Goal: Information Seeking & Learning: Check status

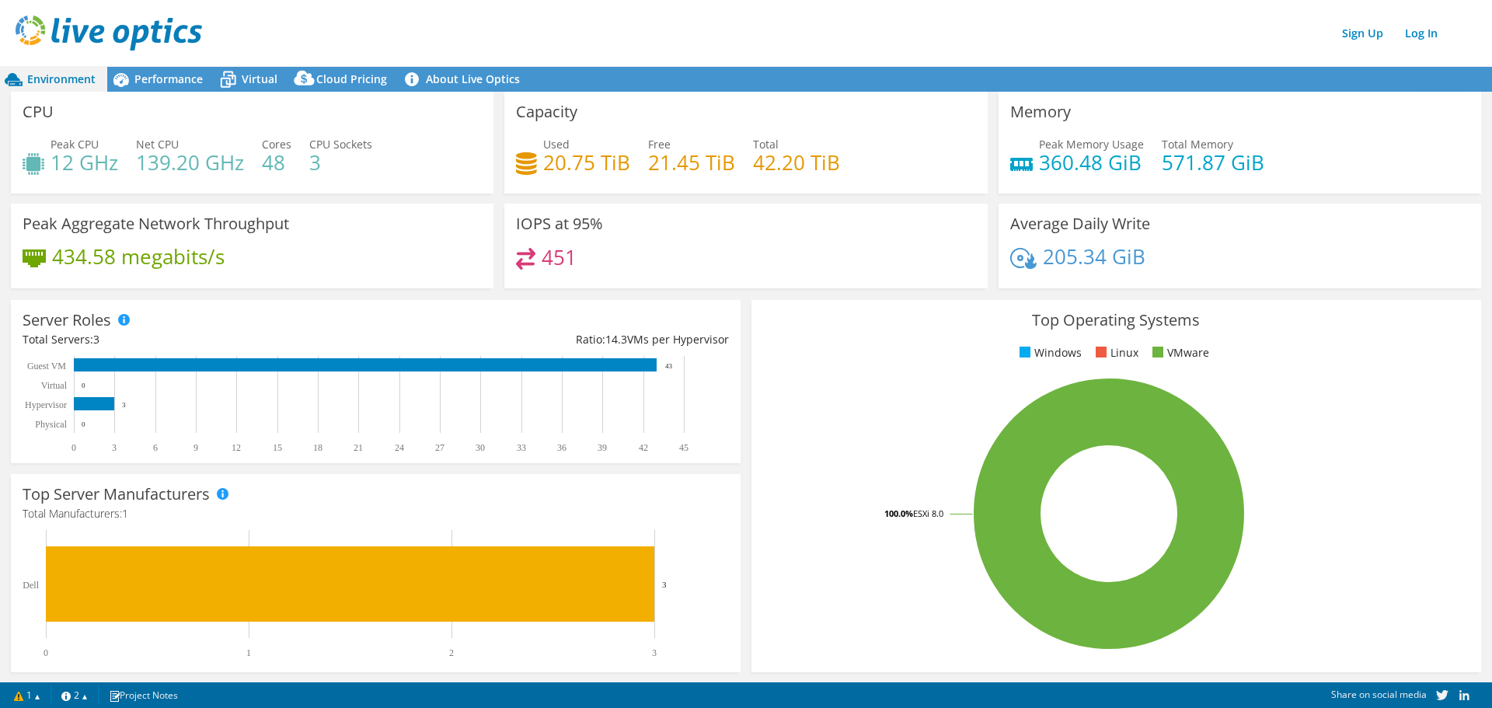
click at [54, 75] on span "Environment" at bounding box center [61, 78] width 68 height 15
click at [24, 26] on img at bounding box center [109, 33] width 187 height 35
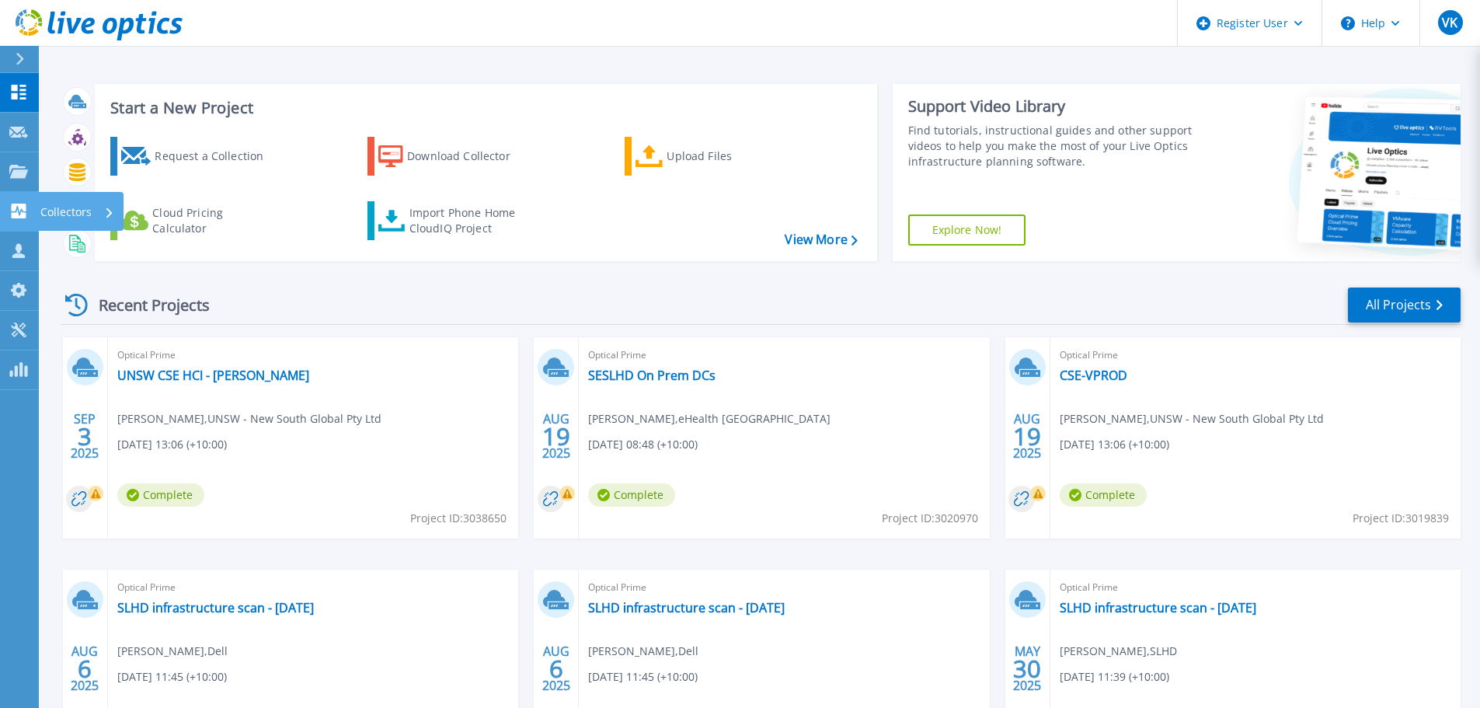
click at [23, 211] on icon at bounding box center [19, 211] width 15 height 15
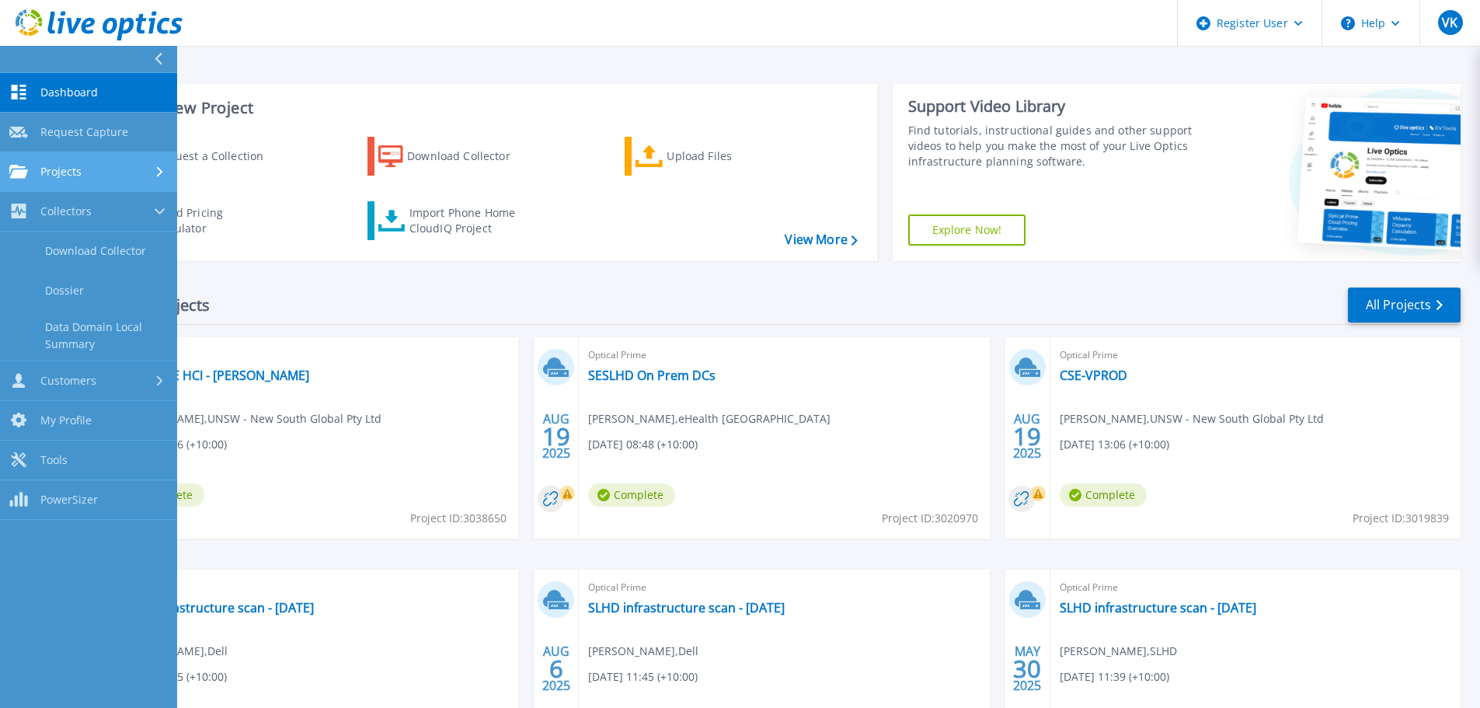
click at [27, 182] on link "Projects Projects" at bounding box center [88, 172] width 177 height 40
click at [64, 216] on link "Search Projects" at bounding box center [88, 212] width 177 height 40
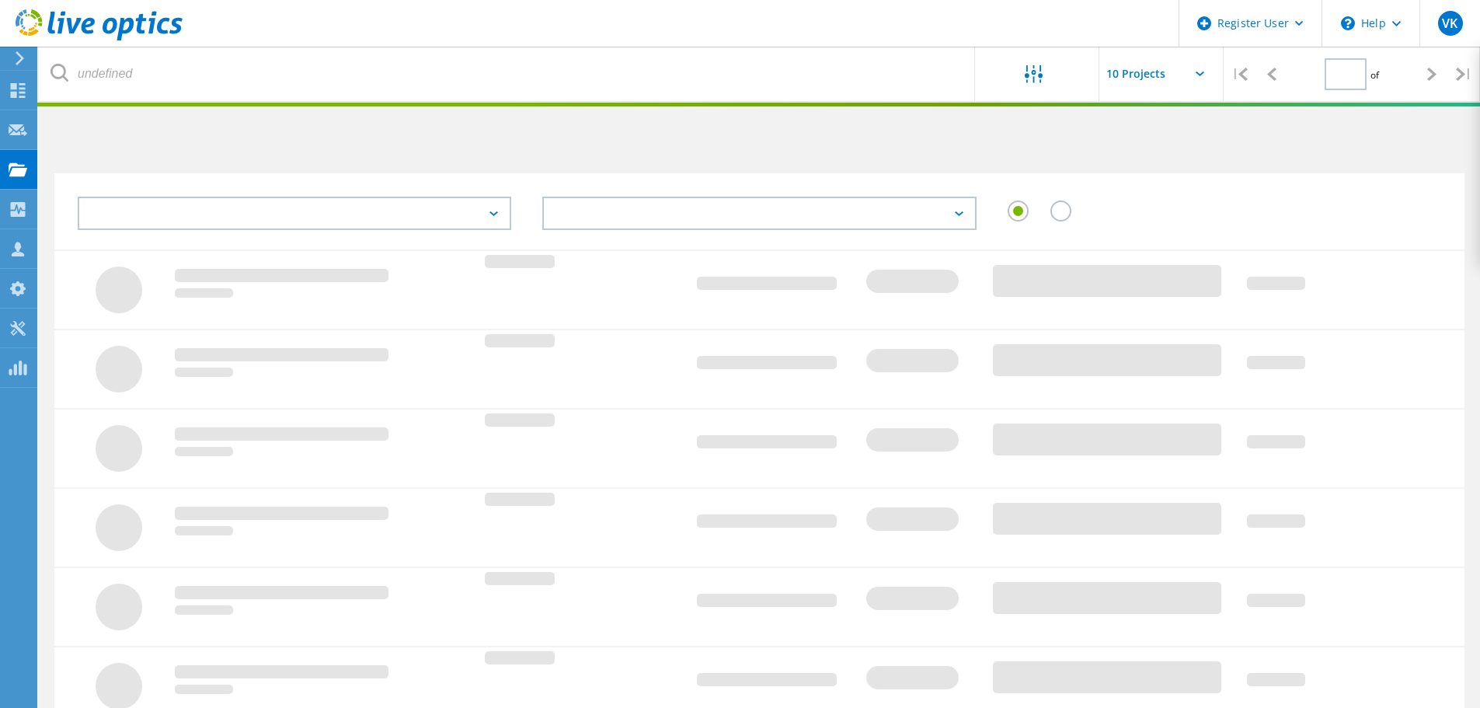
type input "1"
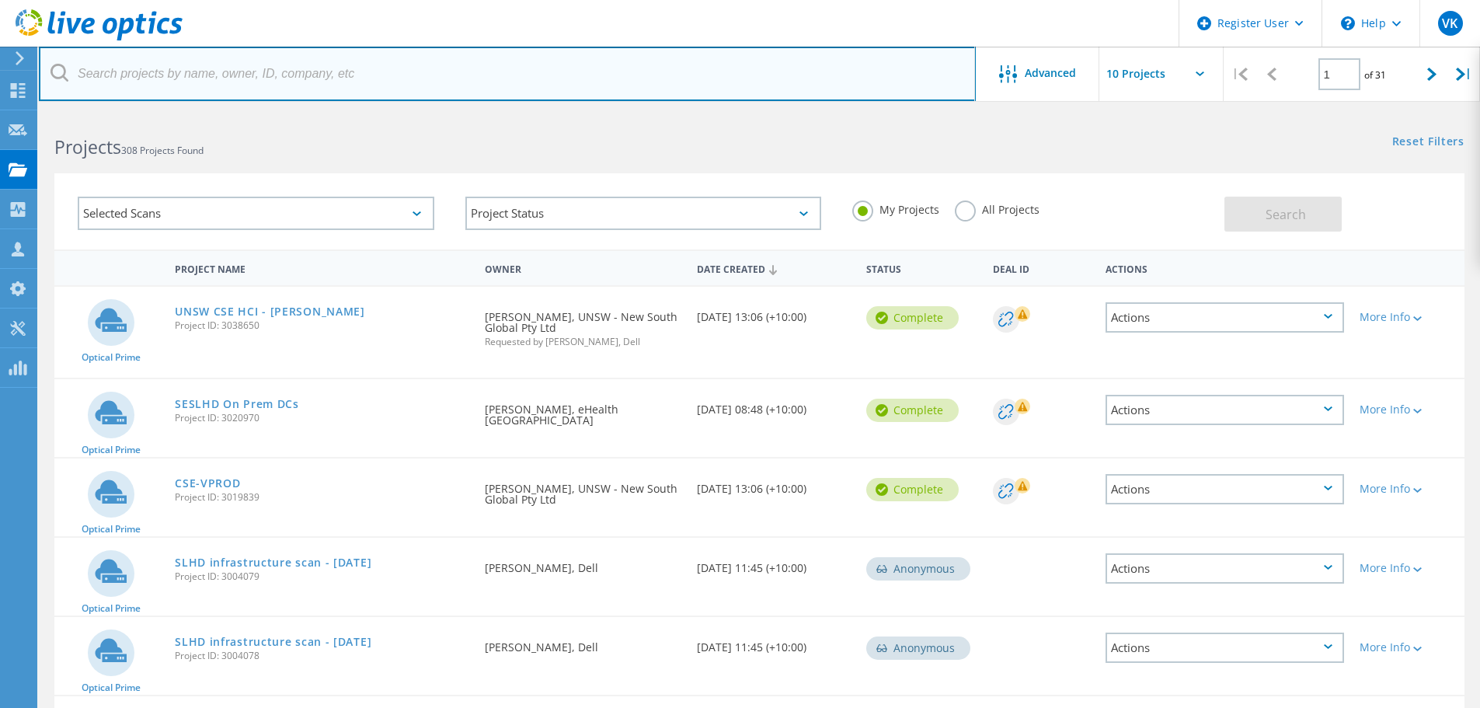
click at [449, 64] on input "text" at bounding box center [507, 74] width 937 height 54
type input "health.nsw.gov.au"
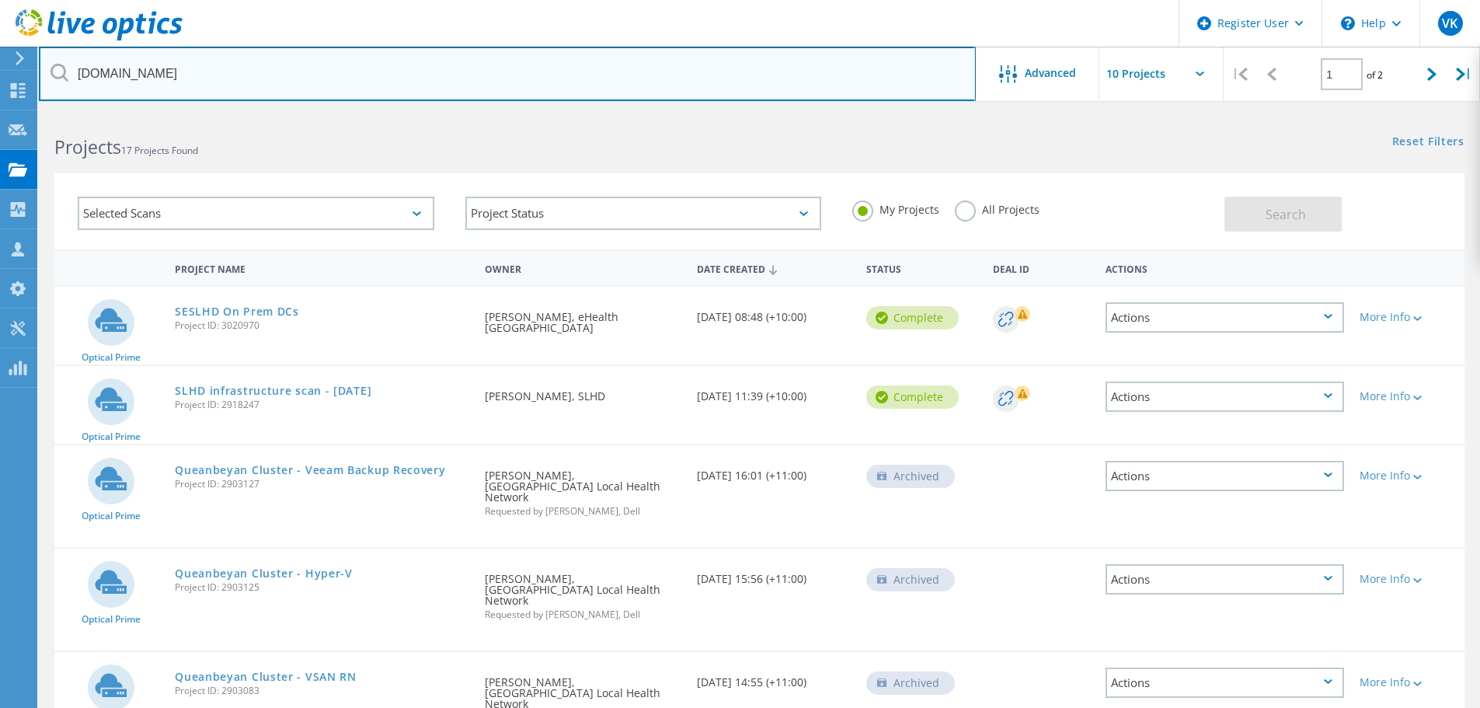
click at [295, 81] on input "health.nsw.gov.au" at bounding box center [507, 74] width 937 height 54
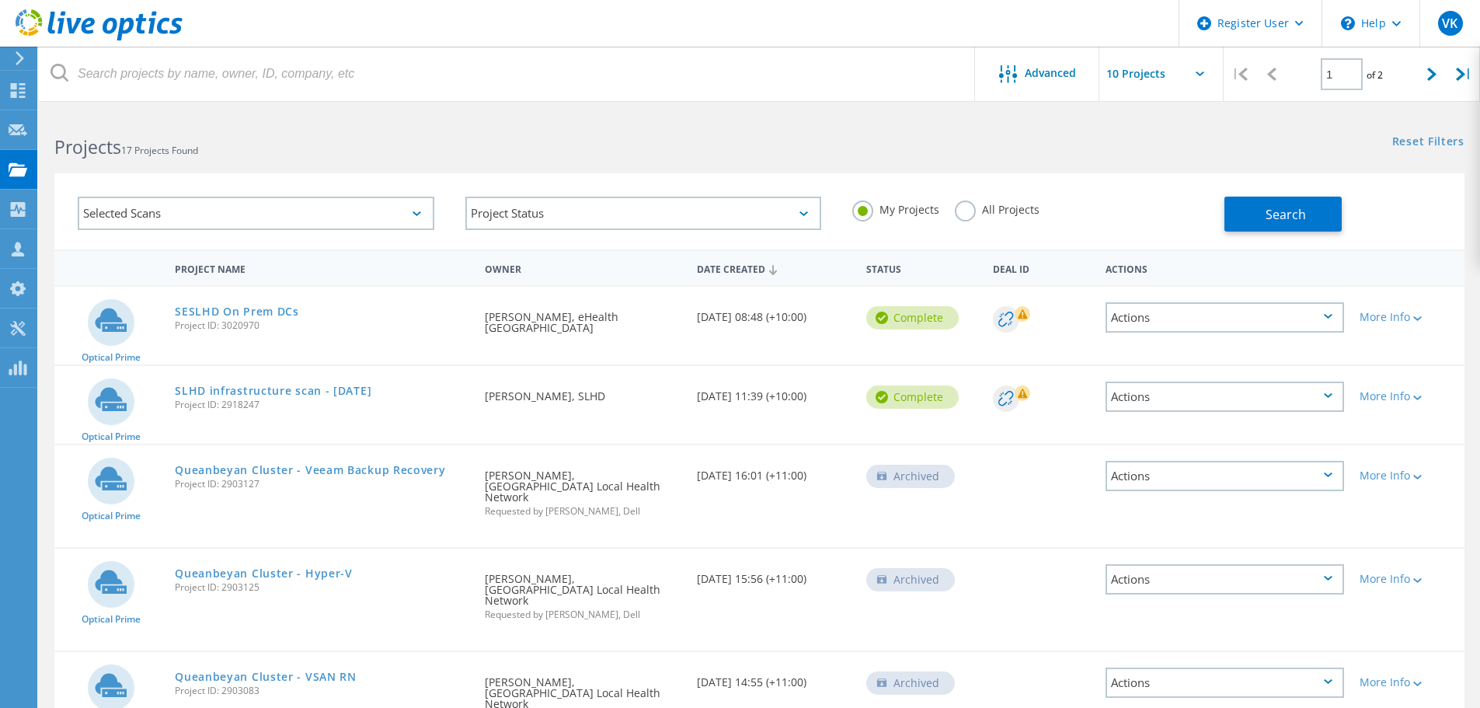
click at [295, 29] on header "Register User \n Help Explore Helpful Articles Contact Support VK Dell User Ver…" at bounding box center [740, 23] width 1480 height 47
